Goal: Task Accomplishment & Management: Use online tool/utility

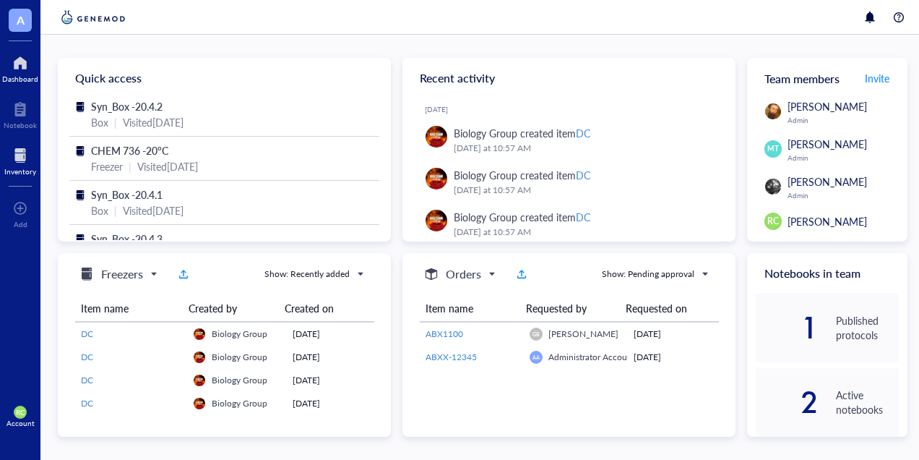
click at [13, 163] on div at bounding box center [20, 155] width 32 height 23
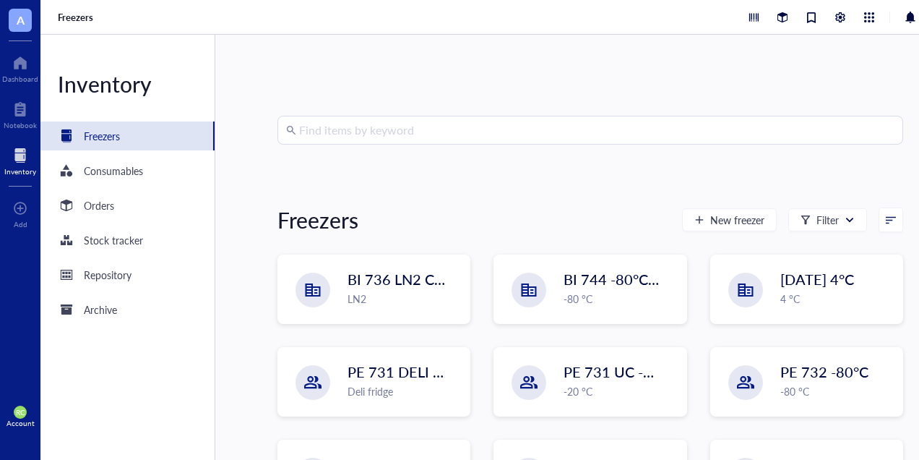
click at [352, 127] on input "search" at bounding box center [596, 129] width 595 height 27
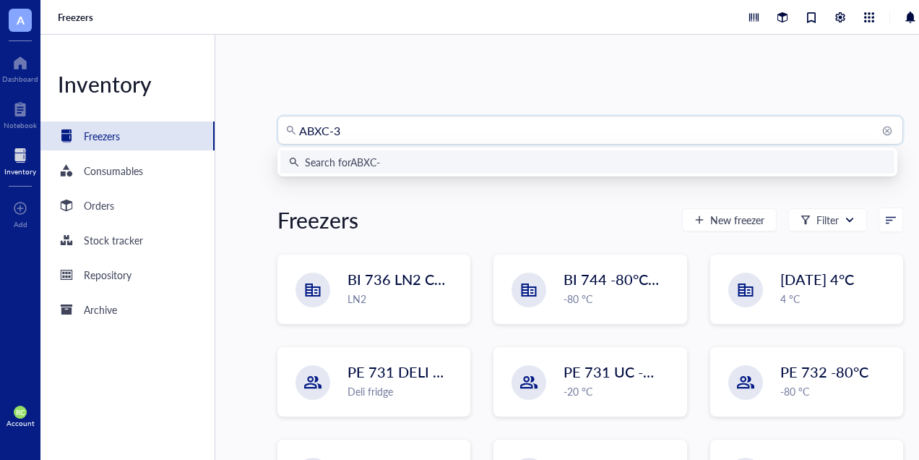
type input "ABXC-37"
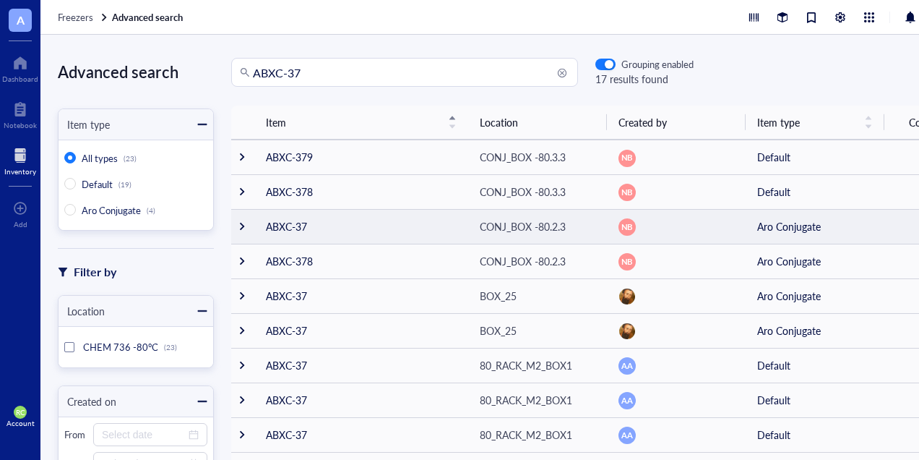
click at [256, 235] on td "ABXC-37" at bounding box center [361, 226] width 214 height 35
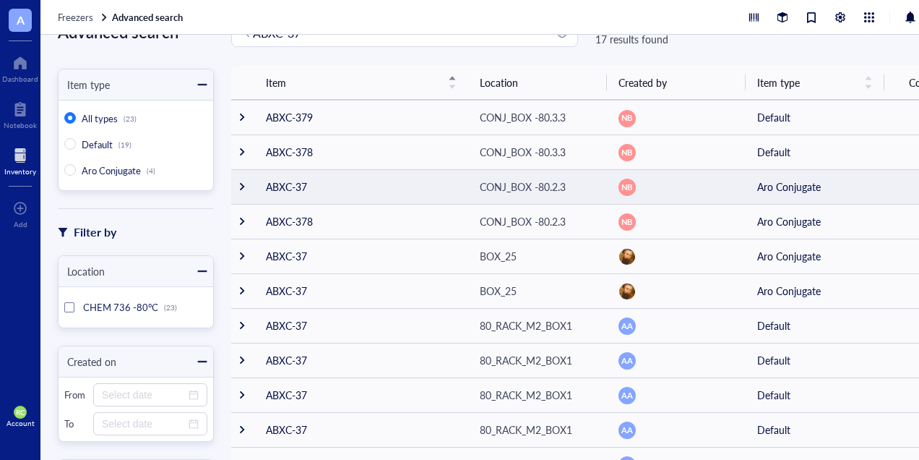
scroll to position [72, 0]
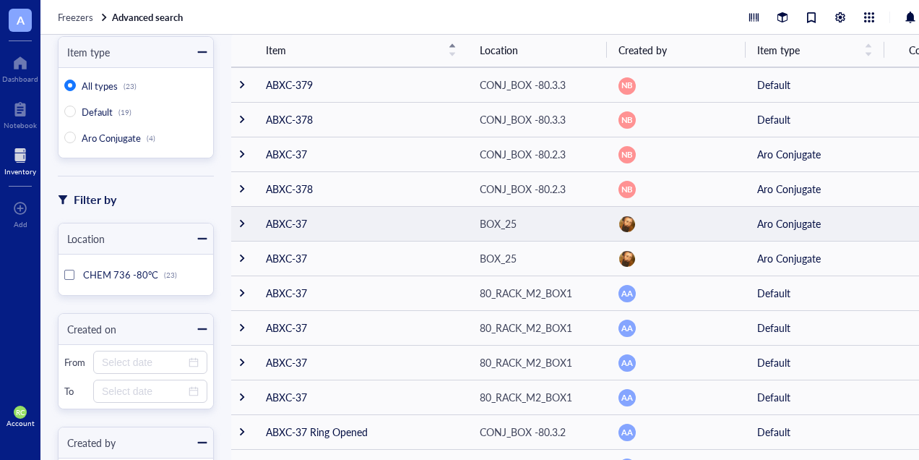
click at [244, 222] on div at bounding box center [242, 223] width 10 height 10
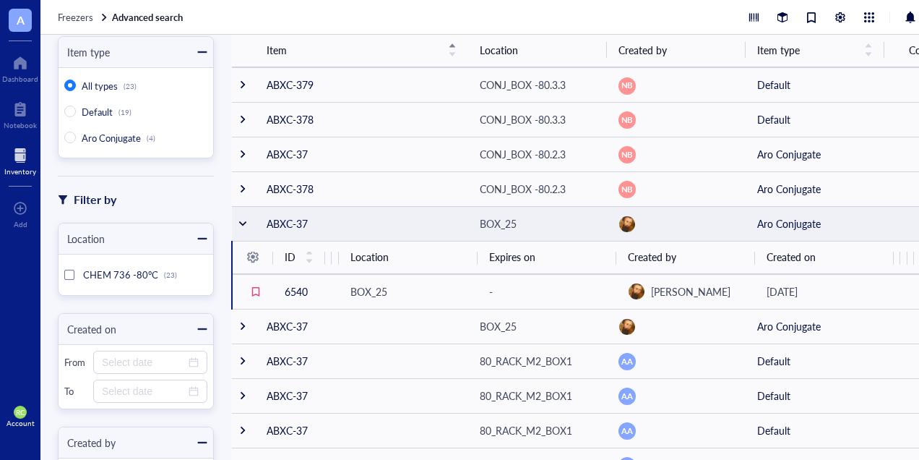
click at [244, 222] on div at bounding box center [243, 223] width 10 height 10
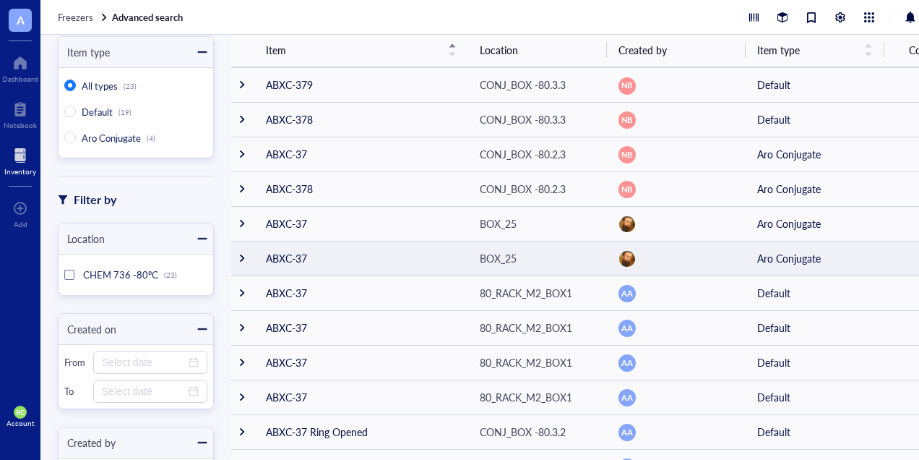
click at [243, 256] on div at bounding box center [242, 258] width 10 height 10
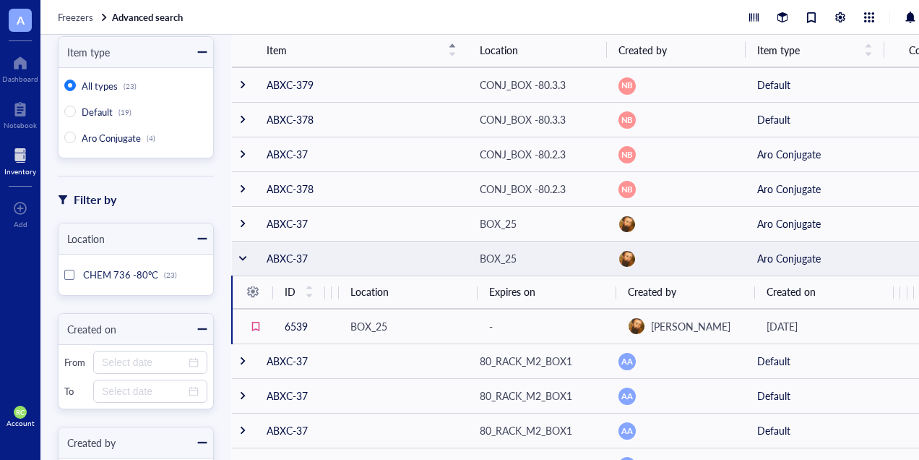
click at [243, 254] on div at bounding box center [243, 258] width 10 height 10
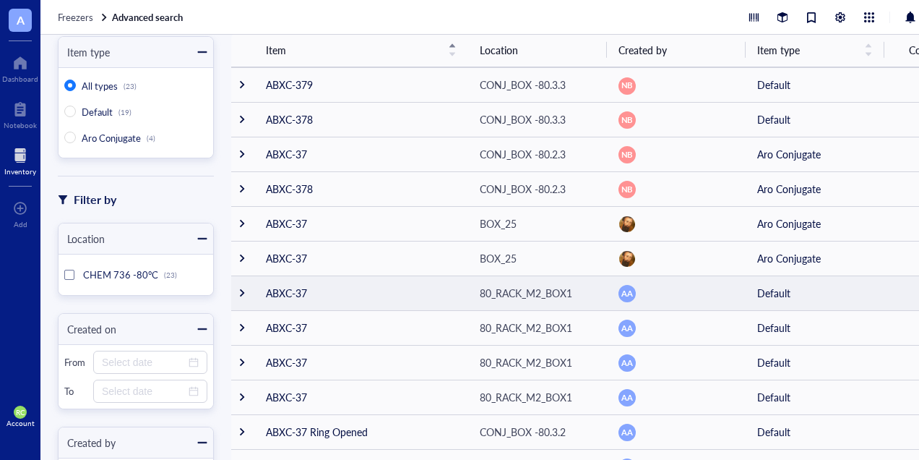
click at [245, 283] on td at bounding box center [242, 292] width 23 height 35
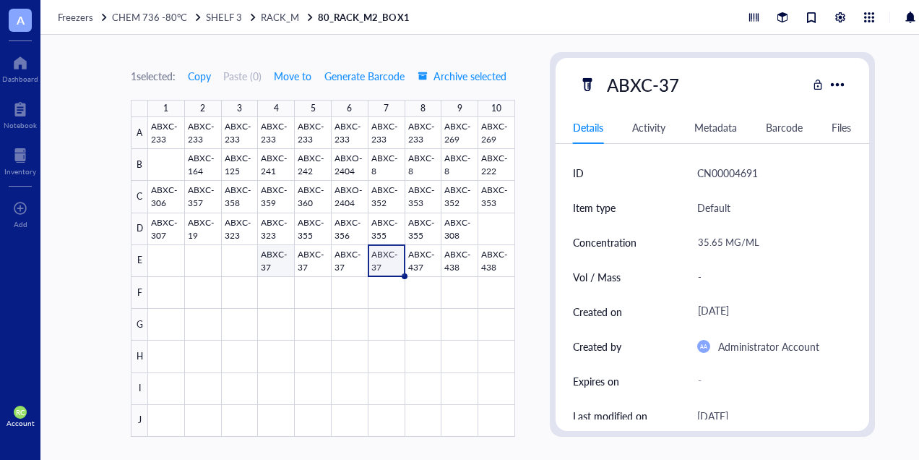
click at [277, 257] on div at bounding box center [331, 276] width 367 height 319
click at [316, 257] on div at bounding box center [331, 276] width 367 height 319
click at [338, 257] on div at bounding box center [331, 276] width 367 height 319
click at [378, 259] on div at bounding box center [331, 276] width 367 height 319
click at [272, 262] on div at bounding box center [331, 276] width 367 height 319
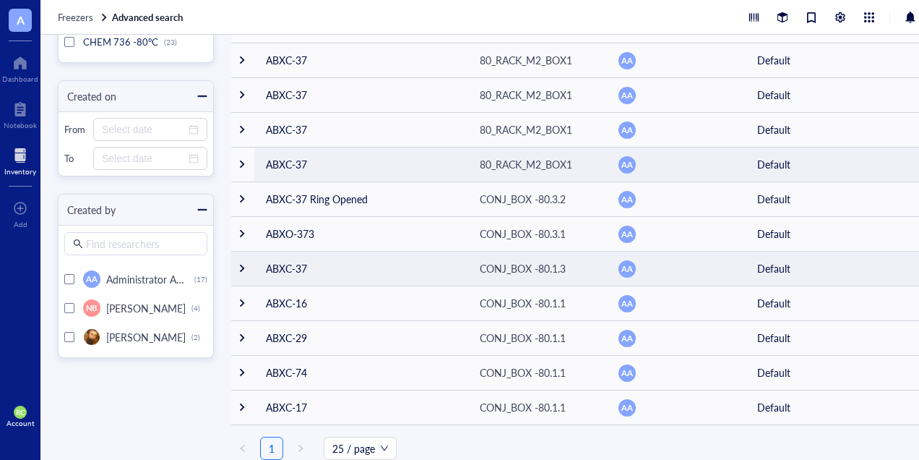
scroll to position [316, 0]
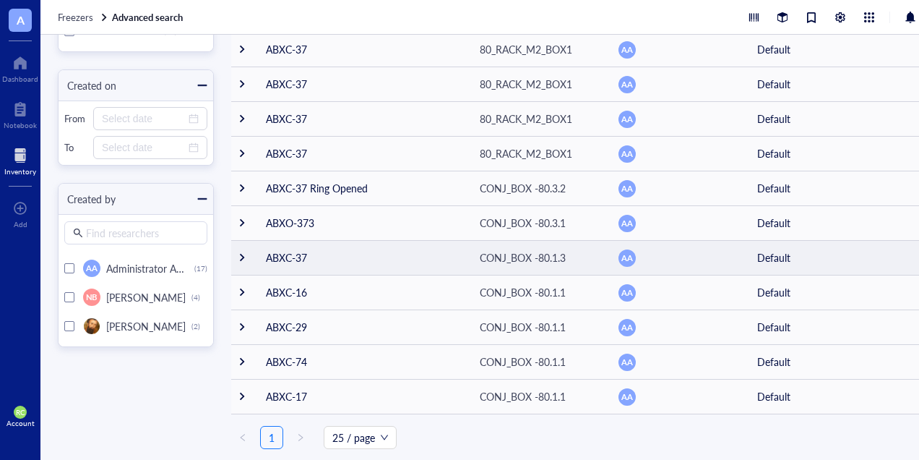
click at [244, 253] on div at bounding box center [242, 257] width 10 height 10
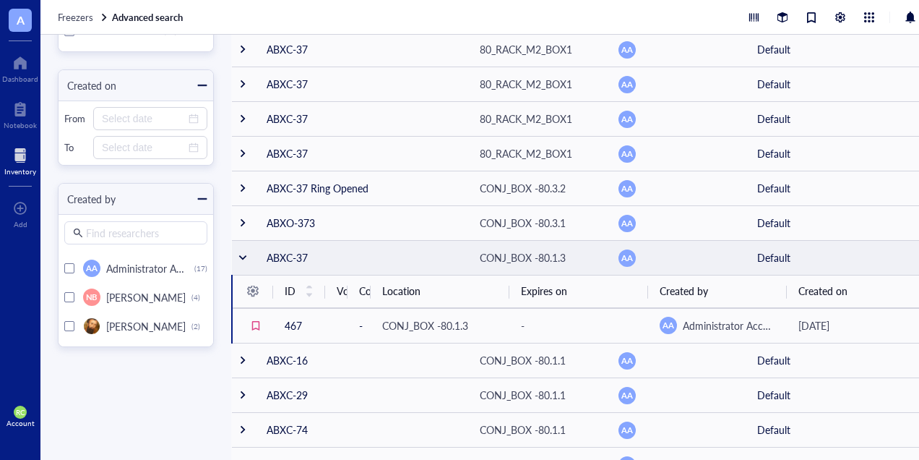
click at [244, 253] on div at bounding box center [243, 257] width 10 height 10
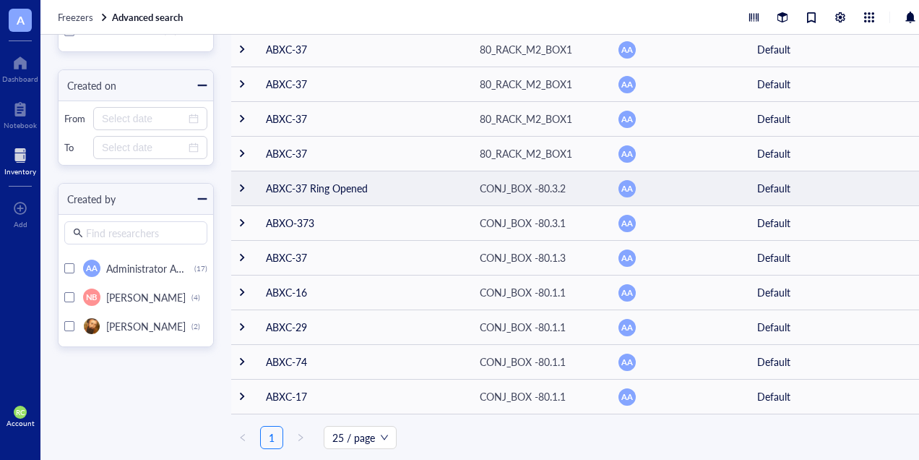
click at [243, 193] on td at bounding box center [242, 188] width 23 height 35
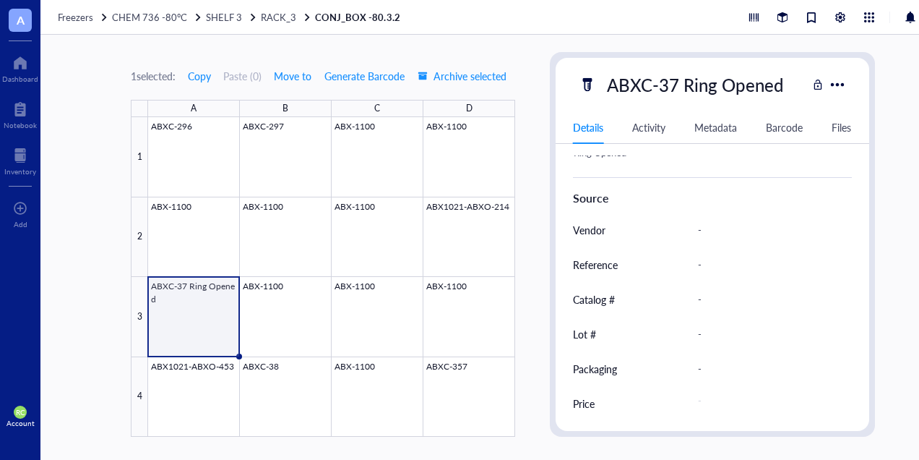
scroll to position [6, 0]
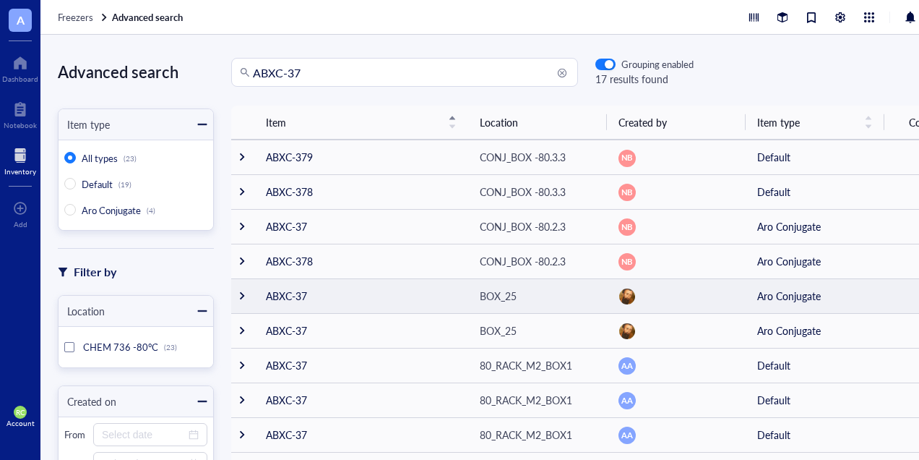
scroll to position [316, 0]
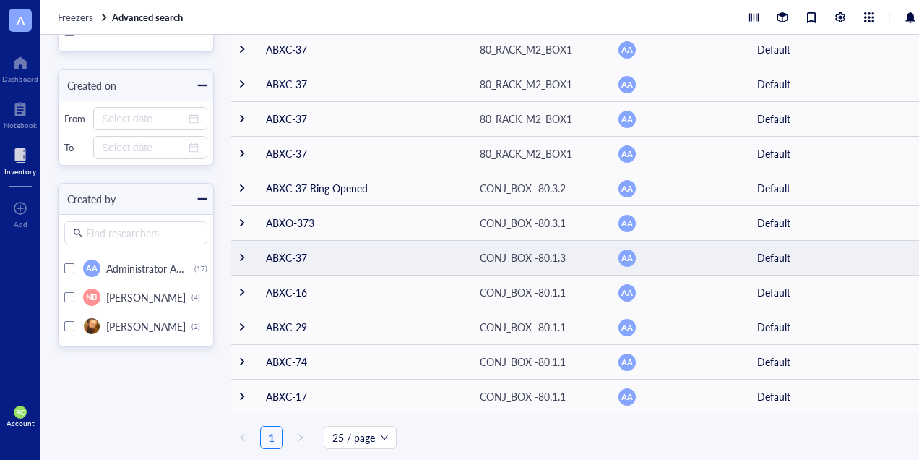
click at [299, 249] on td "ABXC-37" at bounding box center [361, 257] width 214 height 35
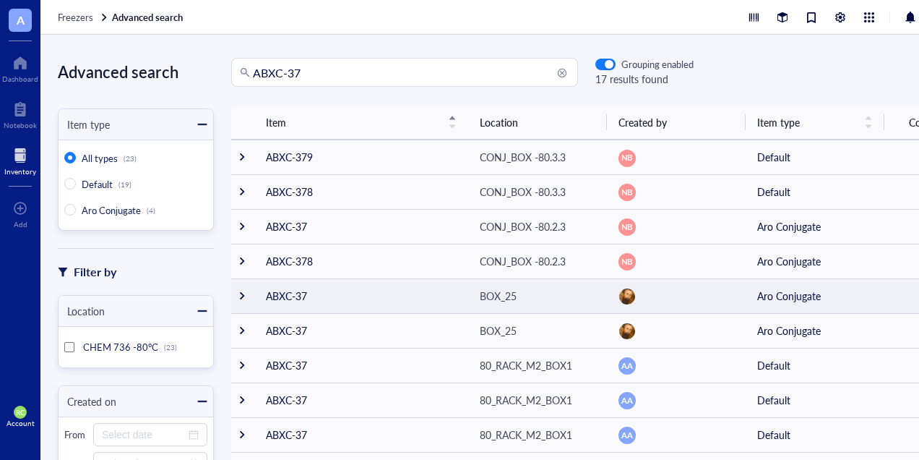
click at [243, 290] on div at bounding box center [242, 295] width 10 height 10
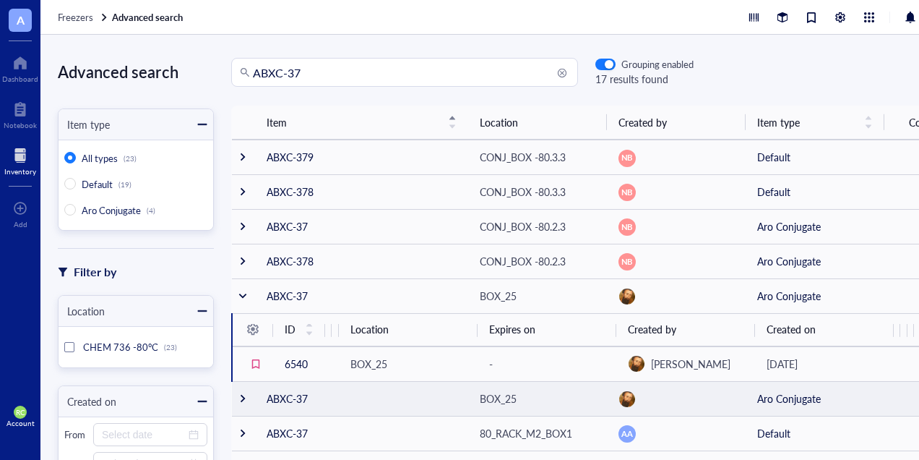
click at [245, 403] on div at bounding box center [243, 398] width 10 height 10
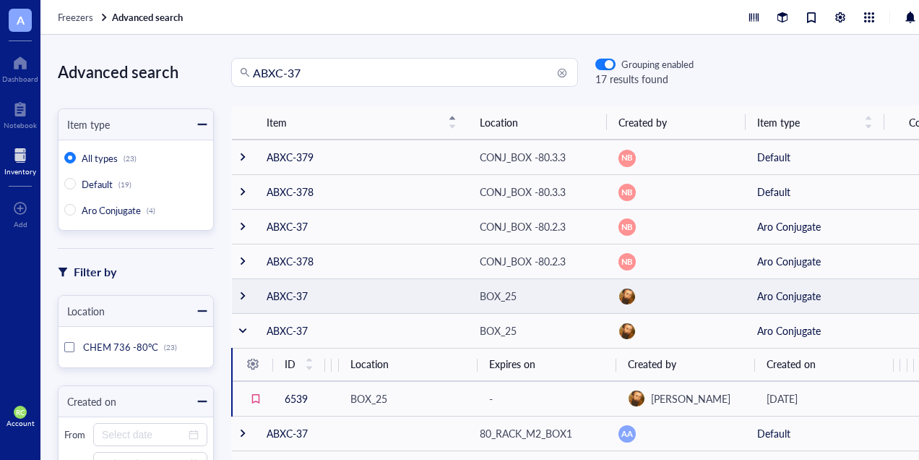
click at [241, 298] on td at bounding box center [243, 295] width 23 height 35
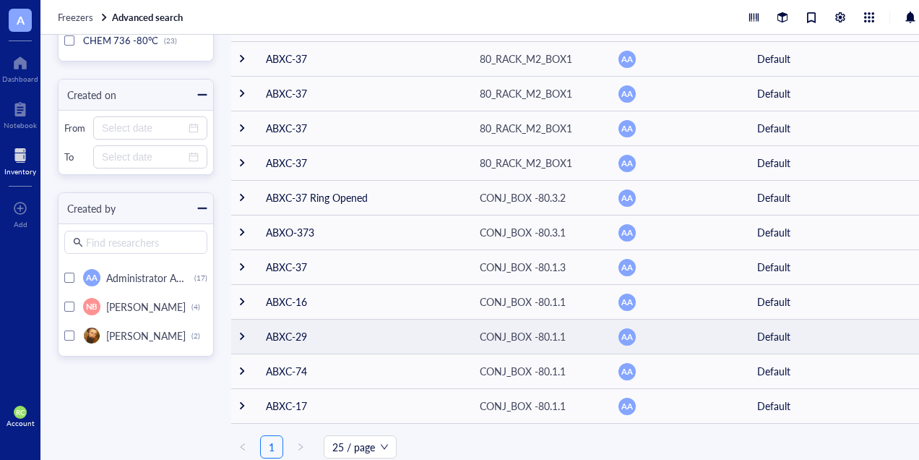
scroll to position [316, 0]
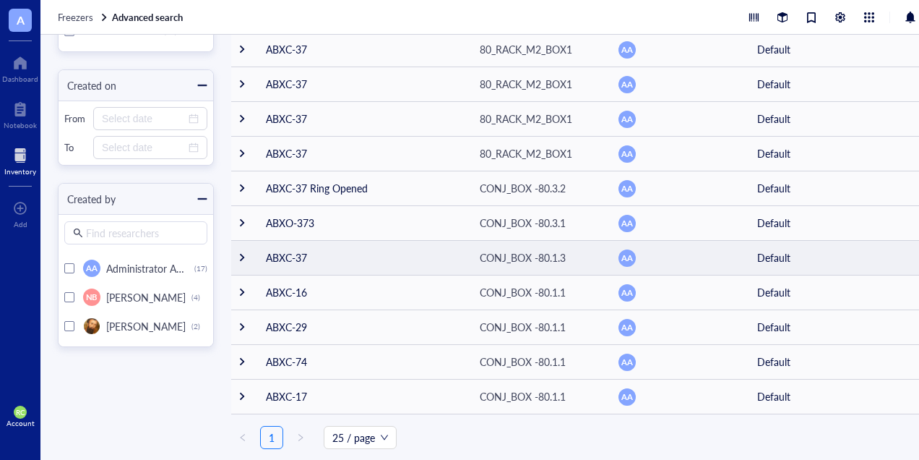
click at [273, 247] on td "ABXC-37" at bounding box center [361, 257] width 214 height 35
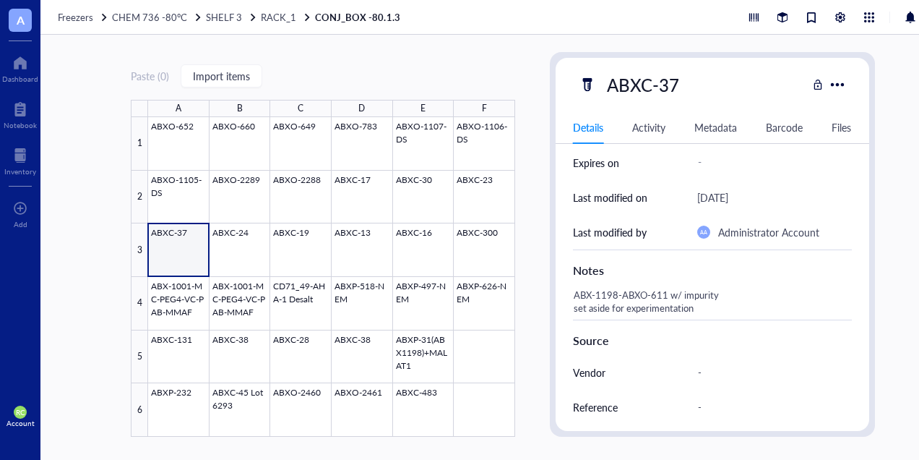
scroll to position [216, 0]
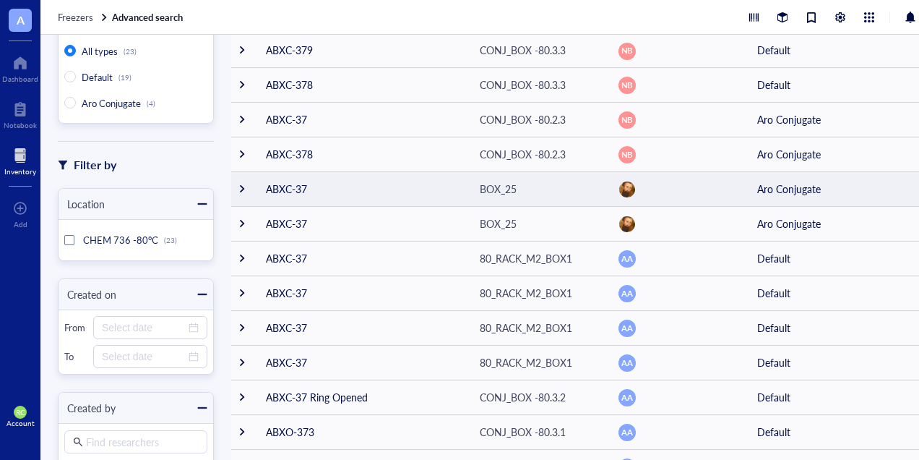
scroll to position [217, 0]
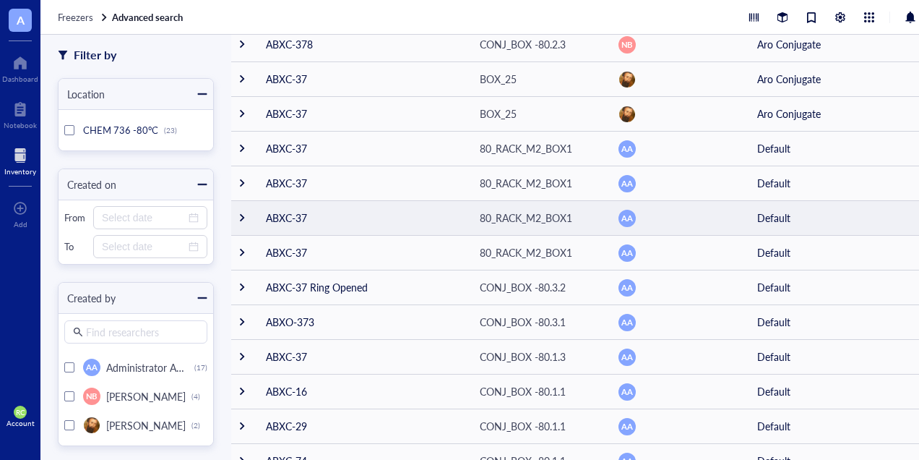
click at [288, 207] on td "ABXC-37" at bounding box center [361, 217] width 214 height 35
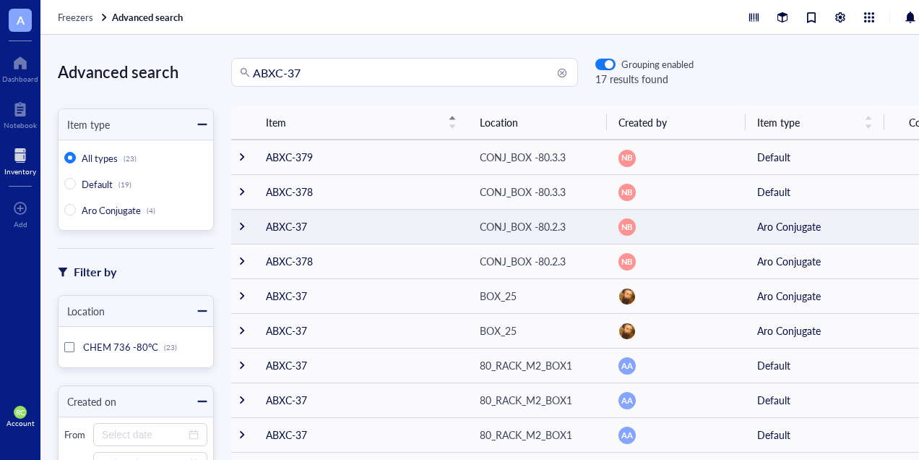
click at [314, 227] on td "ABXC-37" at bounding box center [361, 226] width 214 height 35
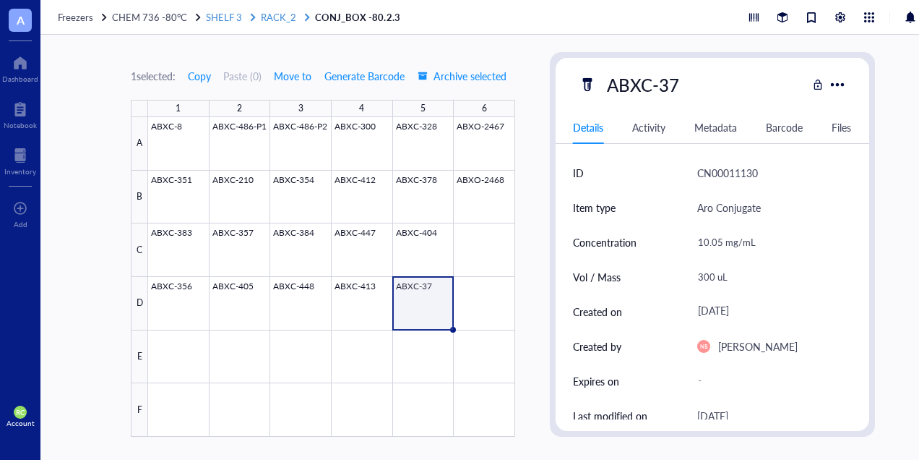
click at [289, 12] on span "RACK_2" at bounding box center [278, 17] width 35 height 14
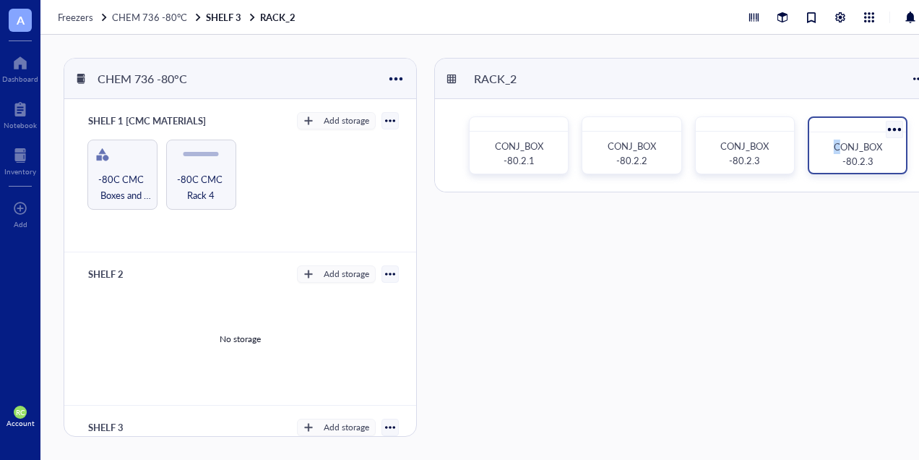
click at [836, 146] on span "CONJ_BOX -80.2.3" at bounding box center [859, 153] width 51 height 28
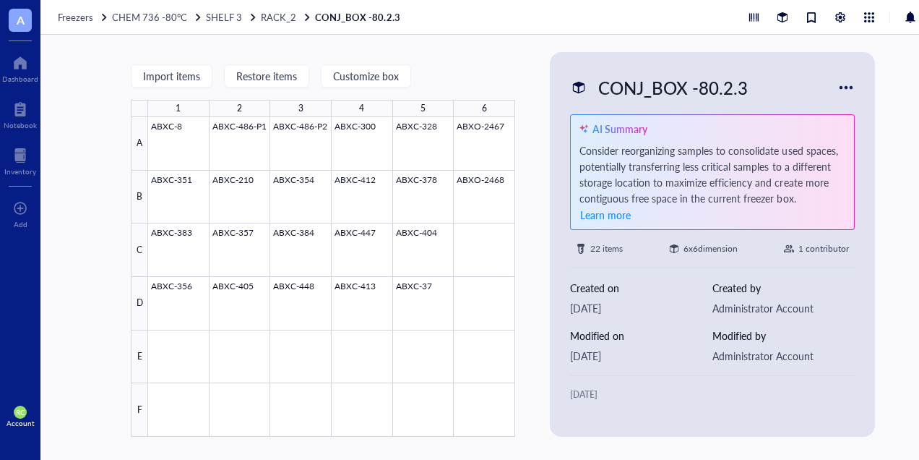
click at [728, 82] on div "CONJ_BOX -80.2.3" at bounding box center [673, 87] width 163 height 30
type input "CONJ_BOX -80.2.4"
click at [754, 101] on div "CONJ_BOX -80.2.4 AI Summary Consider reorganizing samples to consolidate used s…" at bounding box center [713, 244] width 314 height 373
click at [290, 10] on span "RACK_2" at bounding box center [278, 17] width 35 height 14
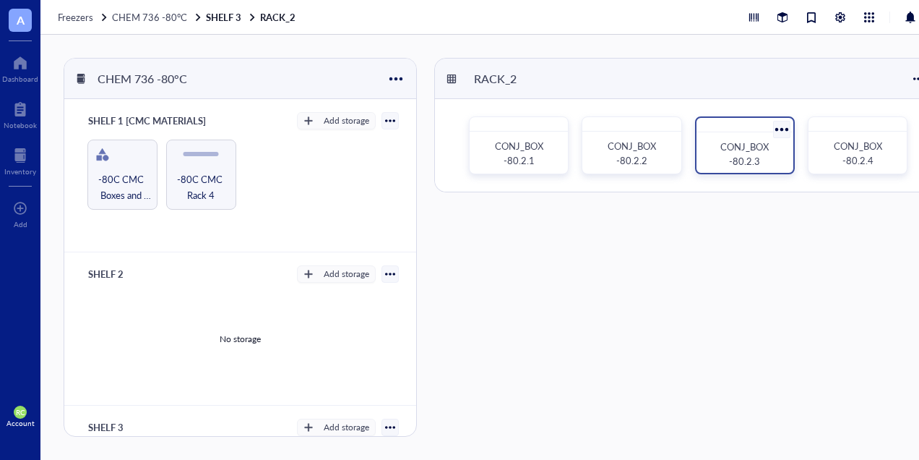
click at [765, 147] on div "CONJ_BOX -80.2.3" at bounding box center [745, 153] width 74 height 29
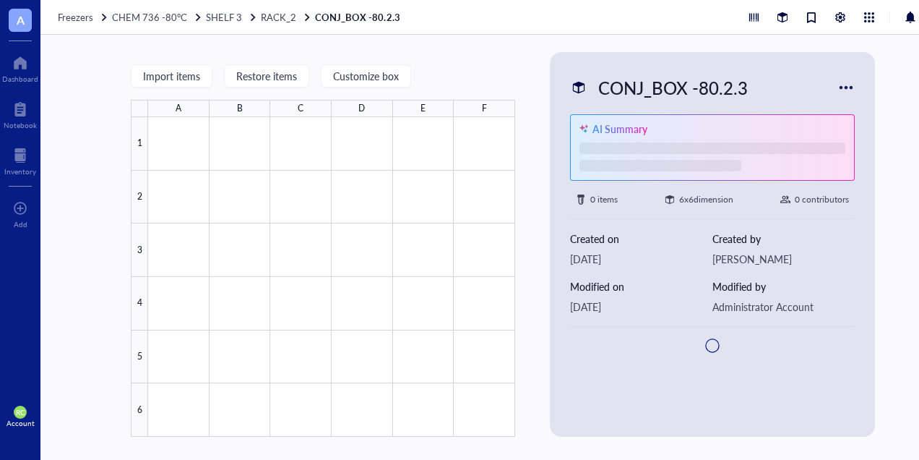
type textarea "Keep everyone on the same page…"
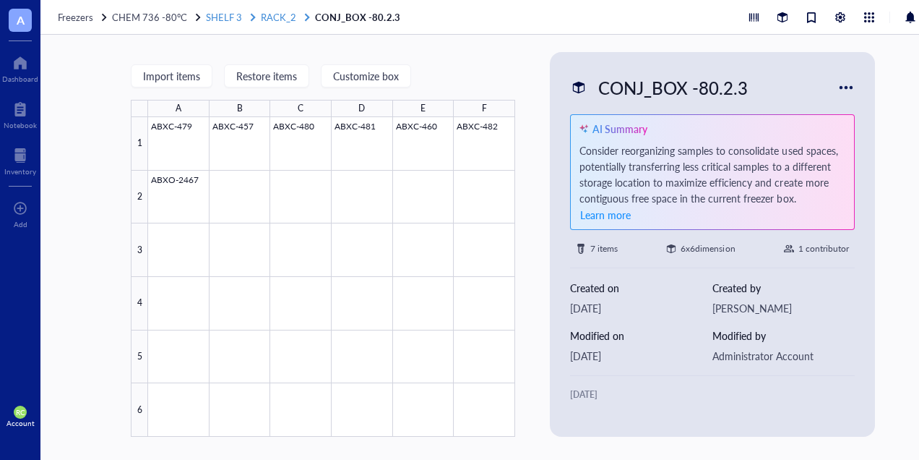
click at [288, 14] on span "RACK_2" at bounding box center [278, 17] width 35 height 14
